Goal: Share content: Share content

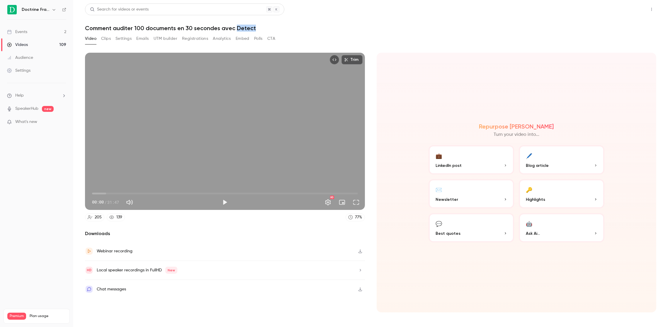
click at [640, 7] on button "Share" at bounding box center [630, 10] width 23 height 12
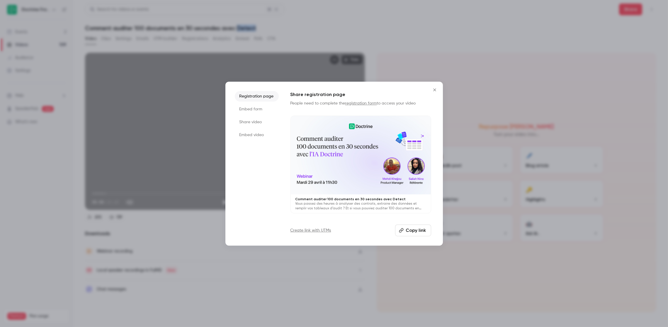
click at [417, 226] on button "Copy link" at bounding box center [413, 231] width 36 height 12
click at [437, 92] on button "Close" at bounding box center [435, 90] width 12 height 12
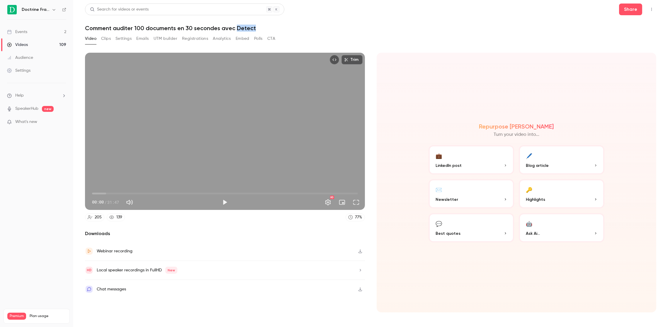
click at [125, 40] on button "Settings" at bounding box center [123, 38] width 16 height 9
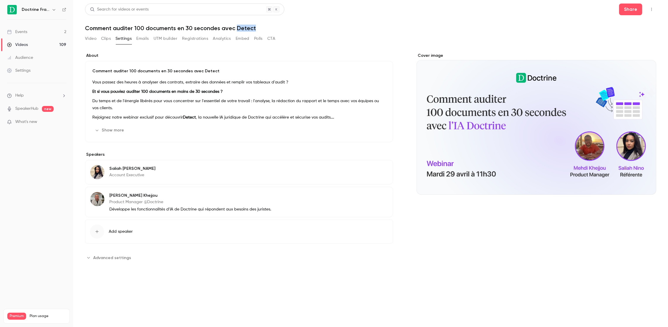
click at [119, 134] on button "Show more" at bounding box center [109, 130] width 35 height 9
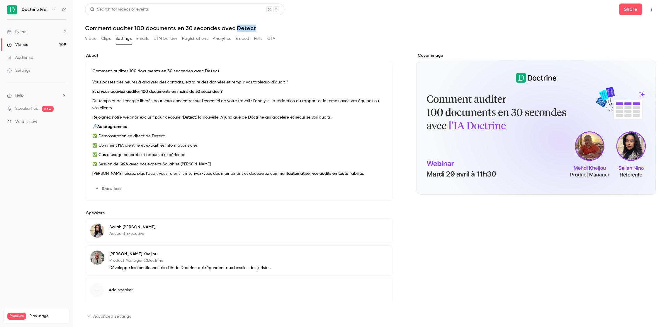
click at [375, 190] on button "Edit" at bounding box center [374, 188] width 21 height 9
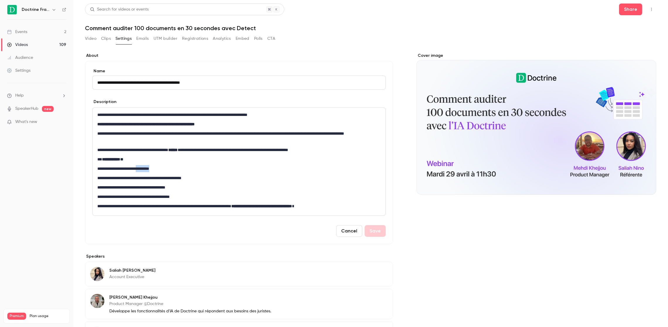
drag, startPoint x: 185, startPoint y: 168, endPoint x: 150, endPoint y: 169, distance: 34.6
click at [150, 169] on p "**********" at bounding box center [237, 168] width 281 height 7
click at [206, 166] on p "**********" at bounding box center [237, 168] width 281 height 7
drag, startPoint x: 200, startPoint y: 151, endPoint x: 188, endPoint y: 150, distance: 12.3
click at [188, 150] on p "**********" at bounding box center [237, 149] width 281 height 7
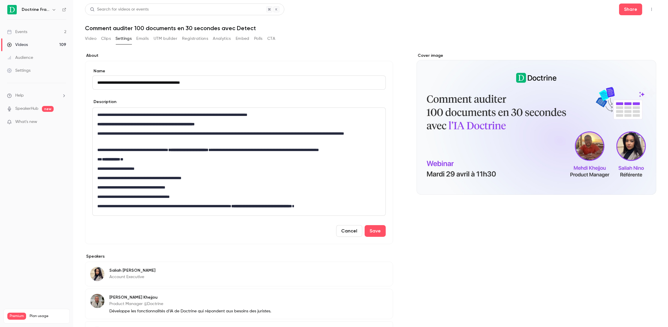
drag, startPoint x: 229, startPoint y: 81, endPoint x: 202, endPoint y: 83, distance: 26.2
click at [202, 83] on input "**********" at bounding box center [238, 83] width 293 height 14
type input "**********"
click at [372, 233] on button "Save" at bounding box center [374, 231] width 21 height 12
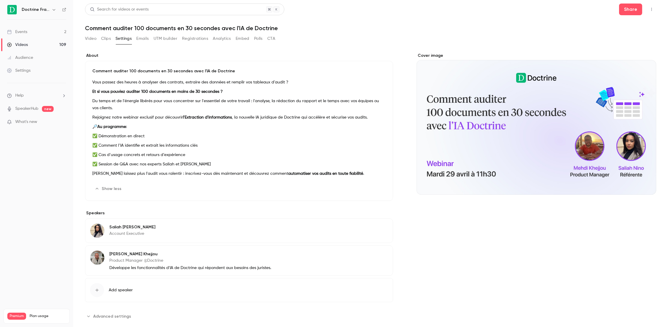
click at [329, 128] on p "🔎 Au programme :" at bounding box center [238, 126] width 293 height 7
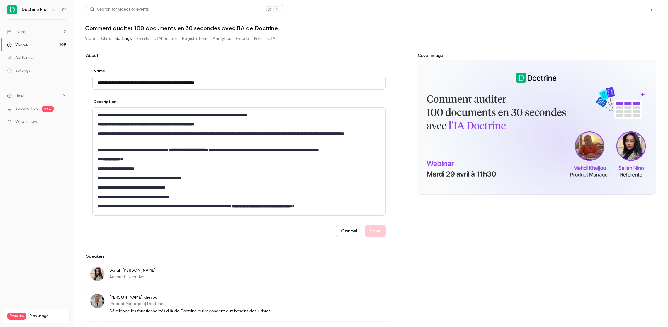
click at [628, 11] on button "Share" at bounding box center [630, 10] width 23 height 12
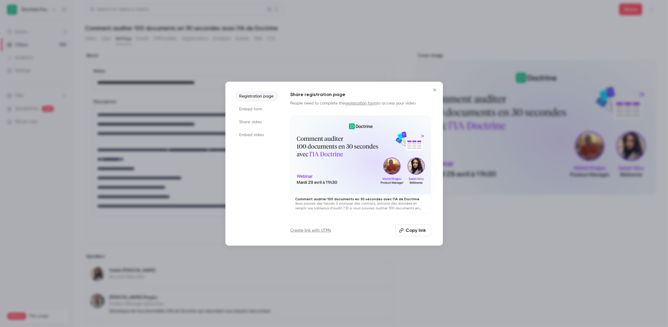
click at [415, 232] on button "Copy link" at bounding box center [413, 231] width 36 height 12
click at [434, 91] on icon "Close" at bounding box center [434, 90] width 7 height 5
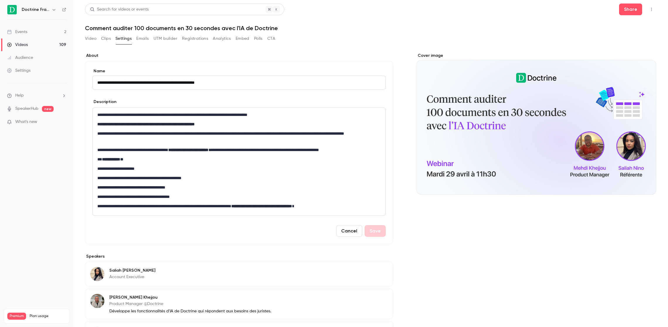
click at [36, 44] on link "Videos 109" at bounding box center [36, 44] width 73 height 13
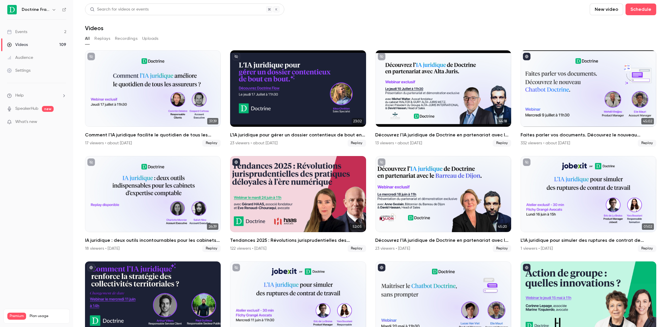
click at [41, 32] on link "Events 2" at bounding box center [36, 31] width 73 height 13
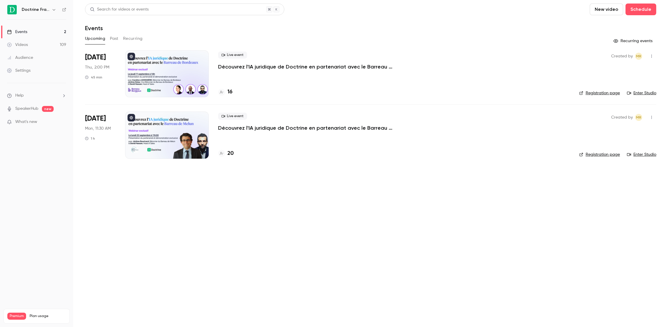
click at [112, 38] on button "Past" at bounding box center [114, 38] width 8 height 9
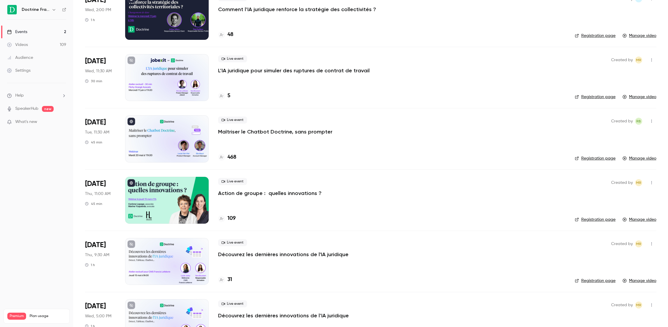
scroll to position [633, 0]
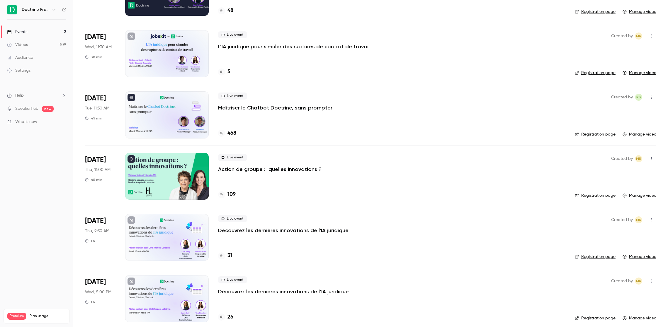
click at [334, 121] on div "Live event Maîtriser le Chatbot Doctrine, sans prompter 468" at bounding box center [391, 114] width 347 height 47
click at [276, 107] on p "Maîtriser le Chatbot Doctrine, sans prompter" at bounding box center [275, 107] width 114 height 7
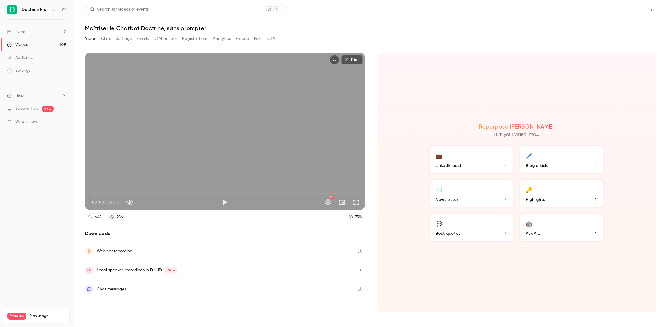
click at [637, 11] on button "Share" at bounding box center [630, 10] width 23 height 12
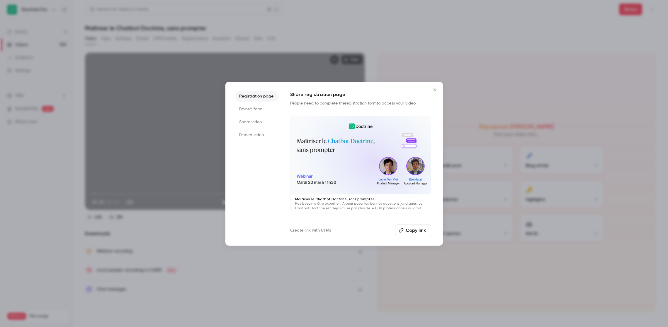
click at [416, 233] on button "Copy link" at bounding box center [413, 231] width 36 height 12
